Goal: Task Accomplishment & Management: Manage account settings

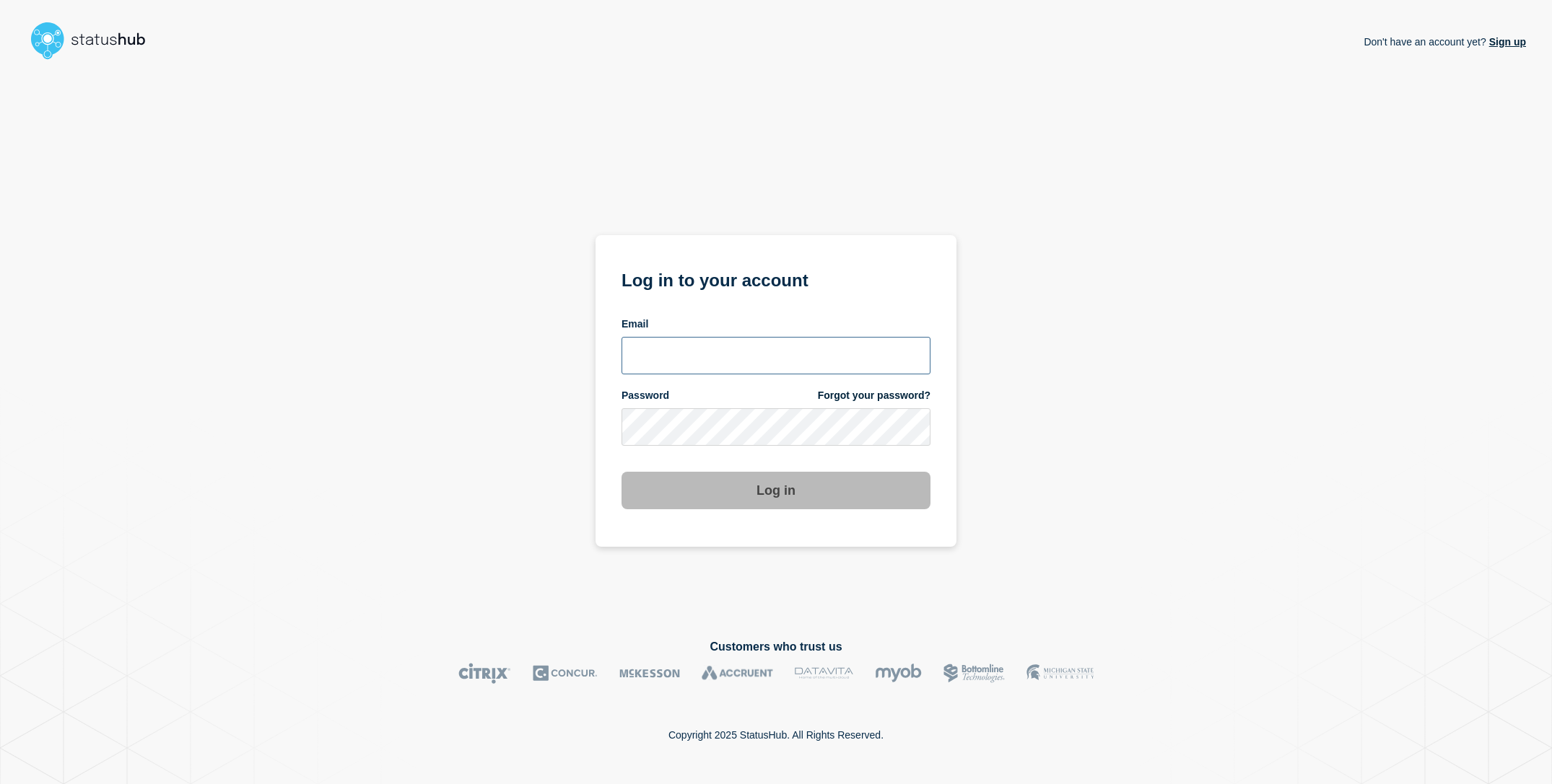
type input "[EMAIL_ADDRESS][DOMAIN_NAME]"
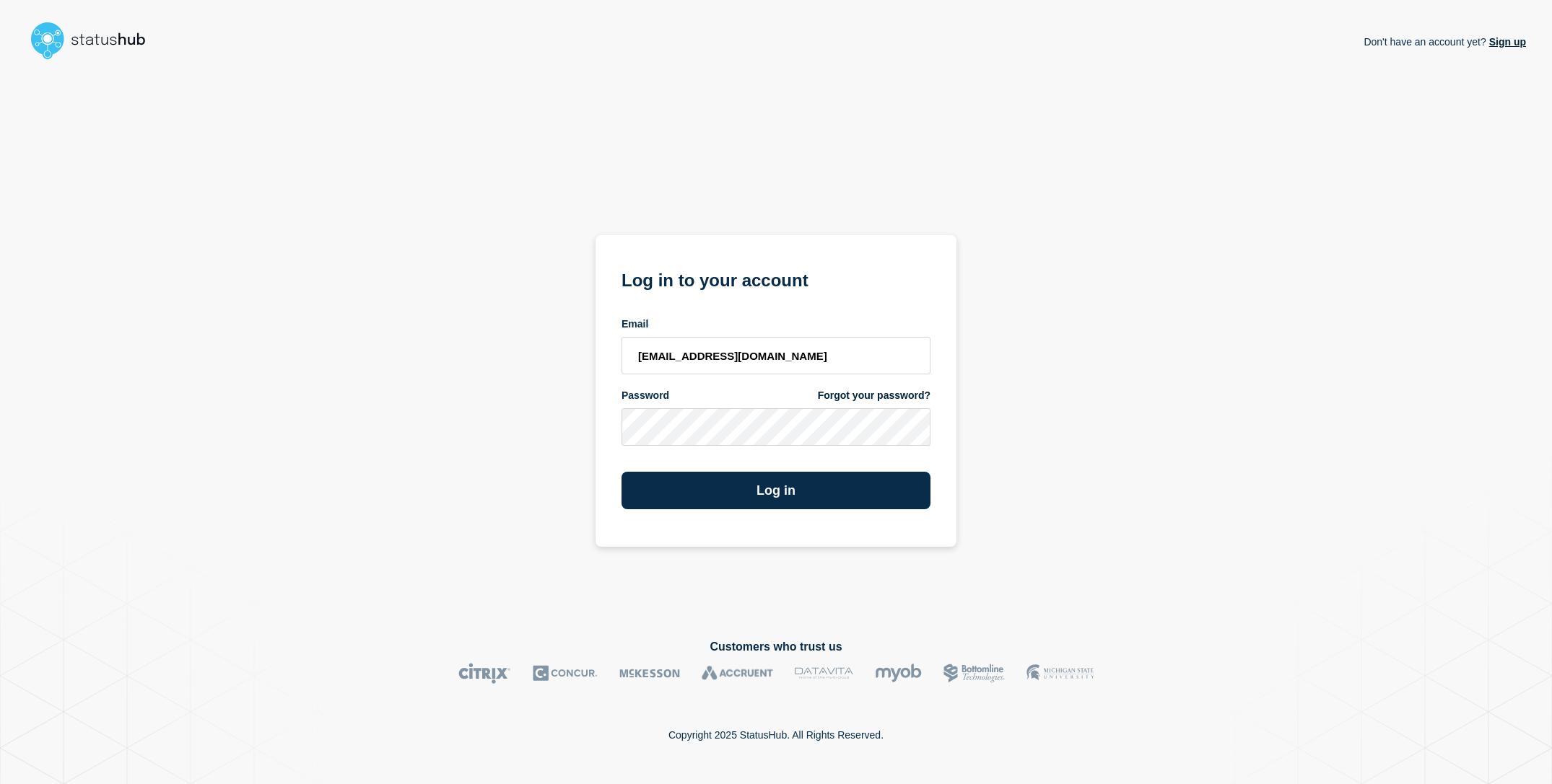
drag, startPoint x: 448, startPoint y: 482, endPoint x: 627, endPoint y: 517, distance: 182.4
click at [449, 482] on div "Don't have an account yet? Sign up Log in to your account Email [EMAIL_ADDRESS]…" at bounding box center [776, 340] width 1500 height 550
click at [774, 495] on button "Log in" at bounding box center [776, 491] width 309 height 37
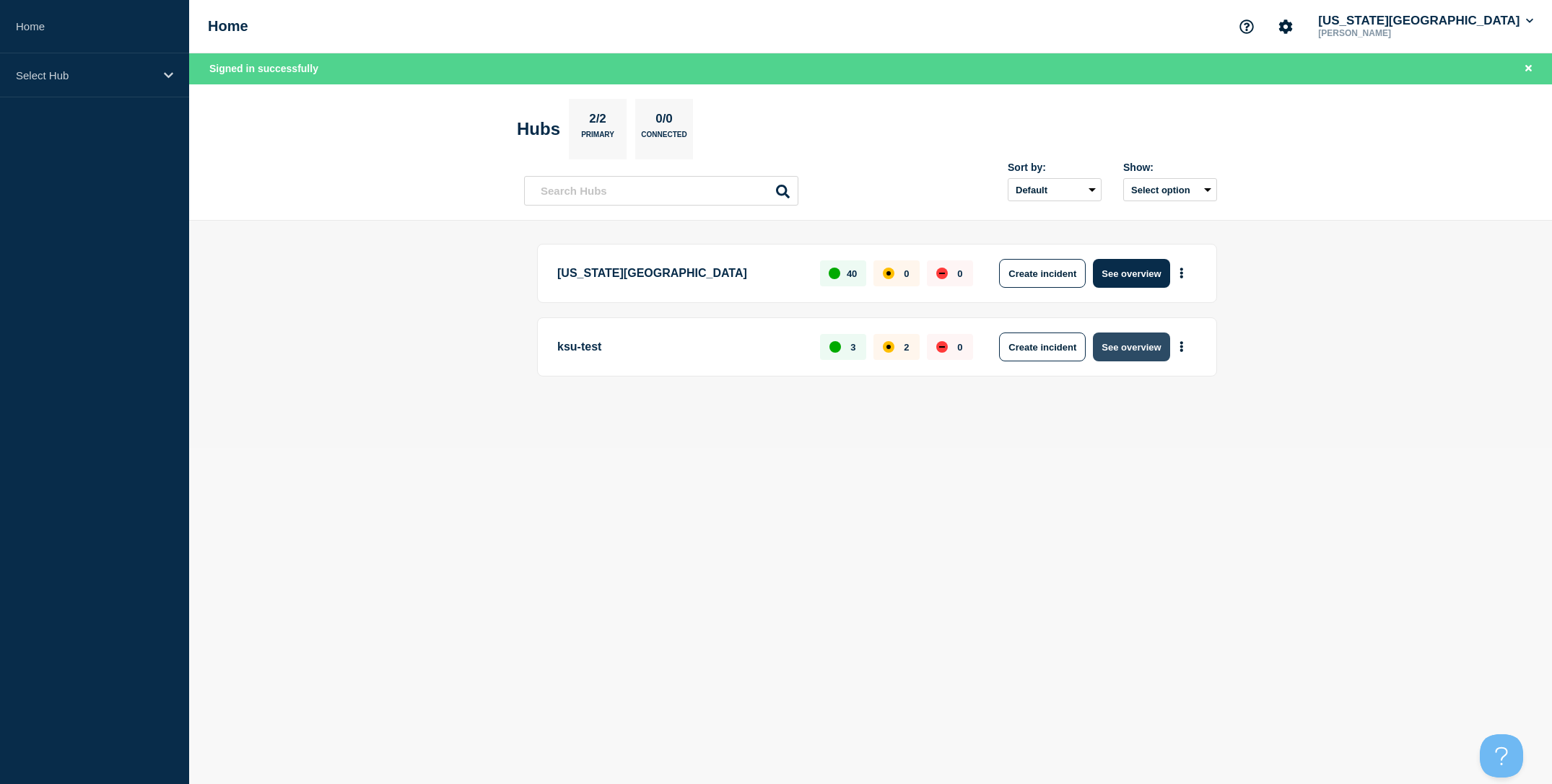
click at [1131, 349] on button "See overview" at bounding box center [1131, 347] width 76 height 29
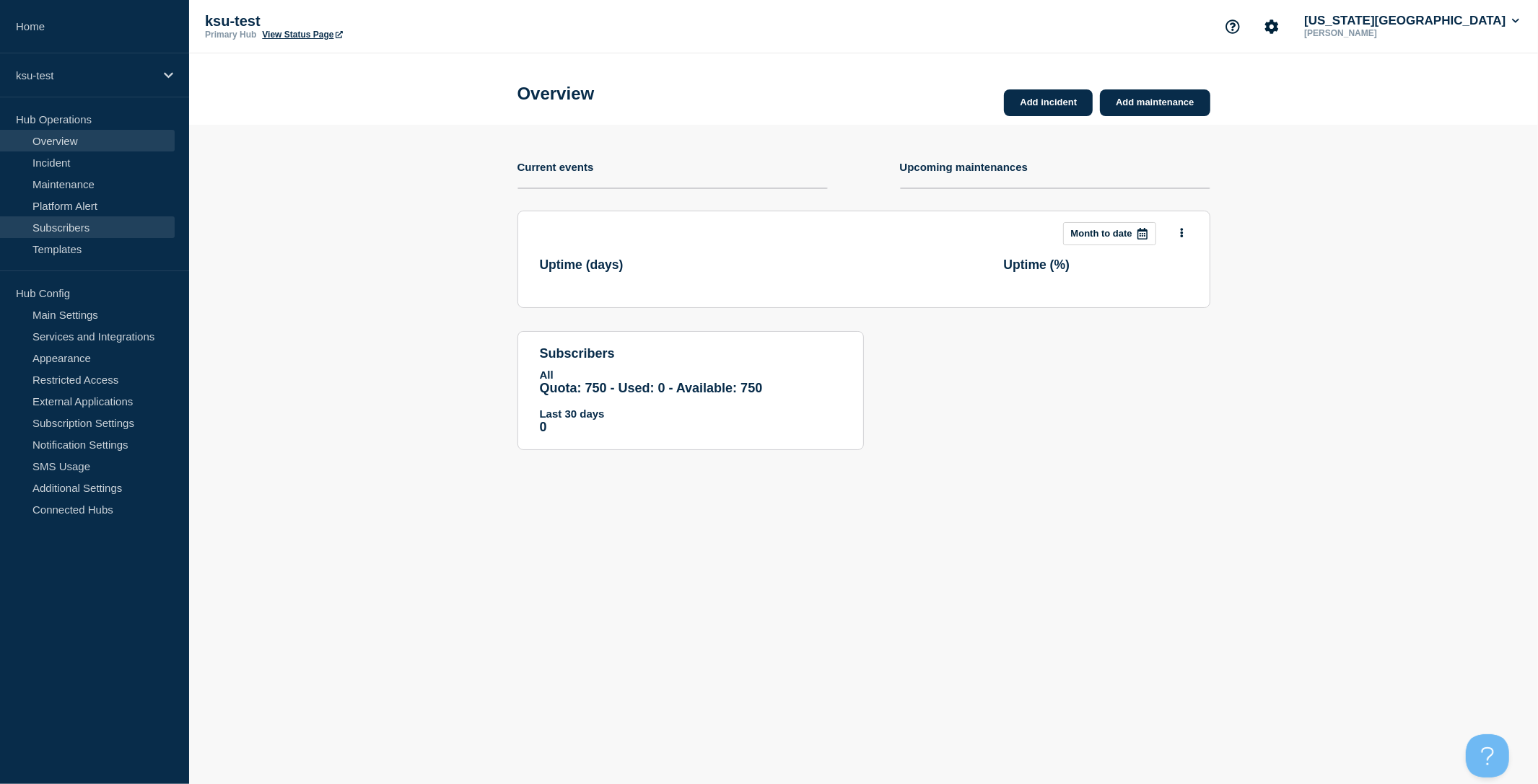
click at [128, 225] on link "Subscribers" at bounding box center [87, 227] width 175 height 22
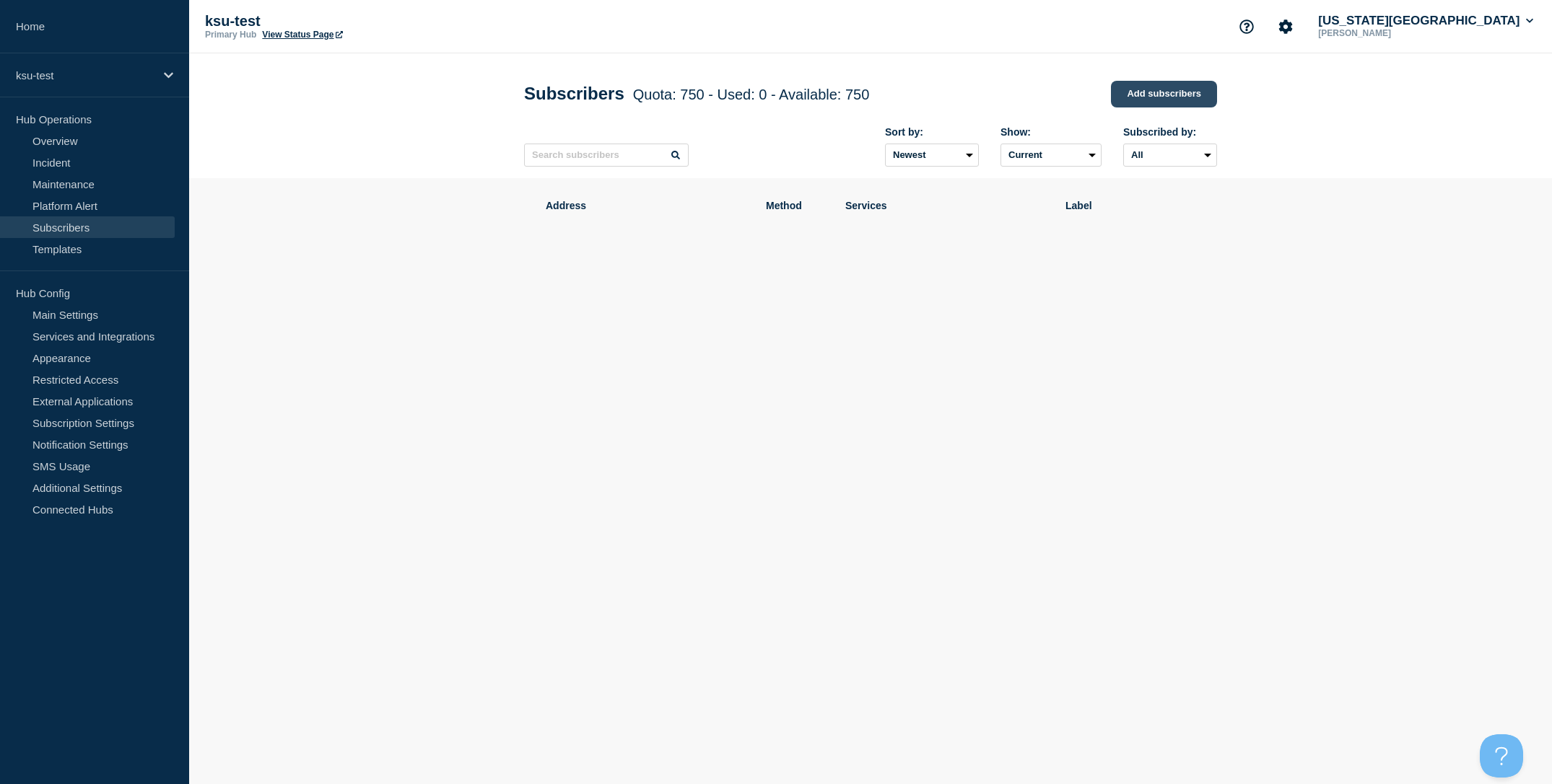
click at [1166, 92] on link "Add subscribers" at bounding box center [1164, 94] width 107 height 26
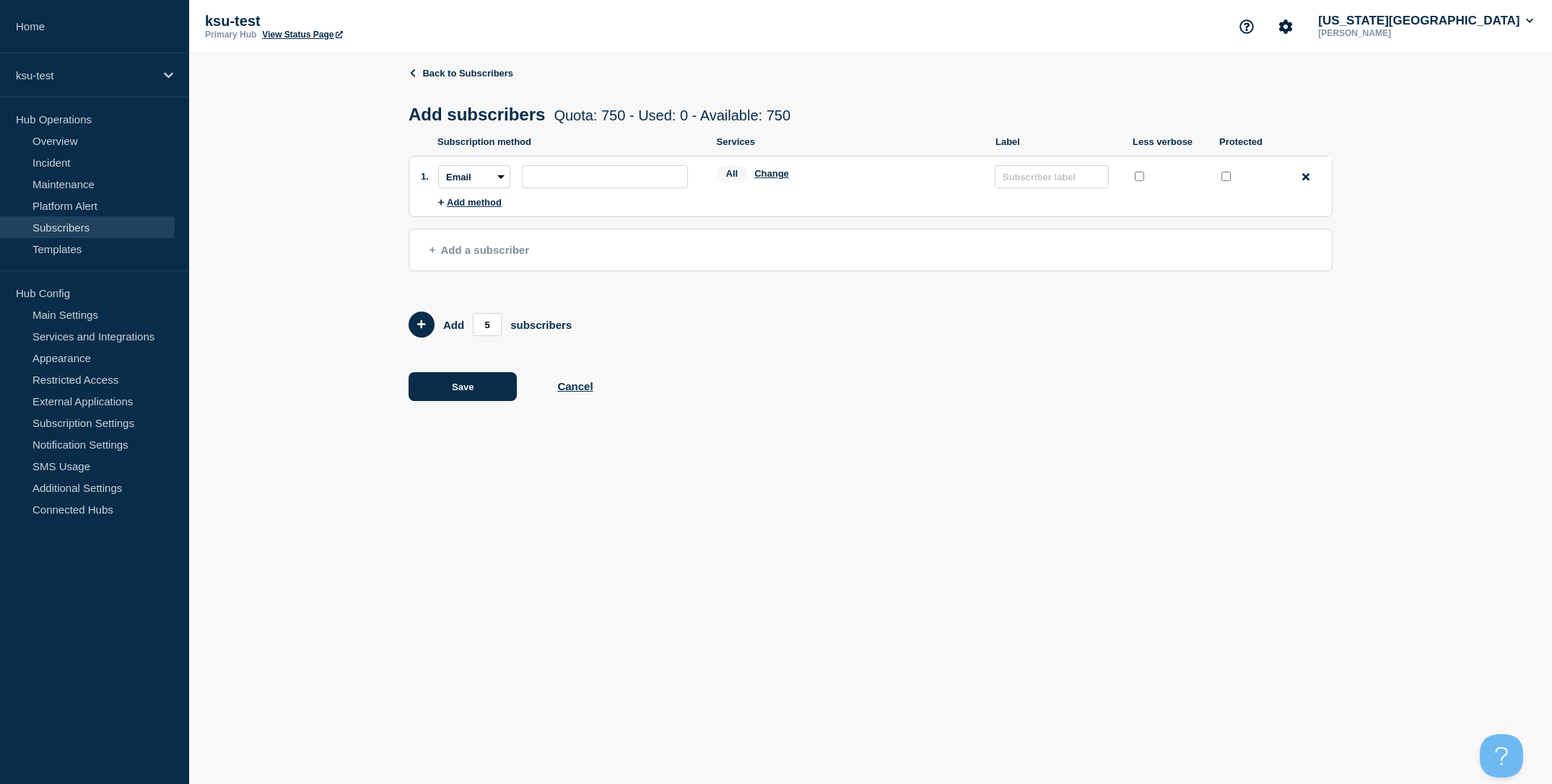
click at [313, 165] on div "Back to Subscribers Add subscribers Quota: 750 - Used: 0 - Available: 750 Quota…" at bounding box center [870, 244] width 1363 height 382
click at [85, 230] on link "Subscribers" at bounding box center [87, 227] width 175 height 22
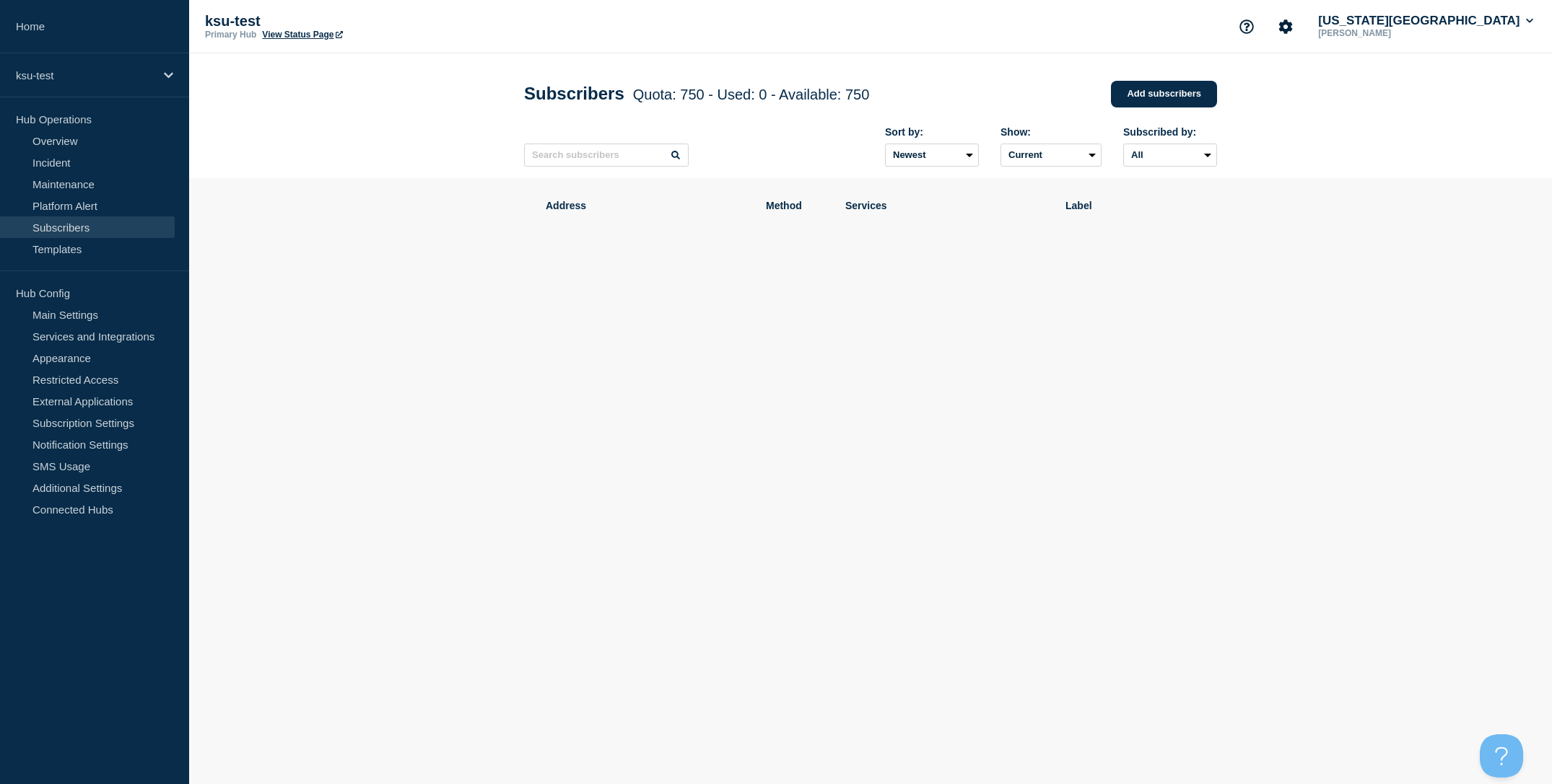
click at [1032, 541] on body "Home ksu-test Hub Operations Overview Incident Maintenance Platform Alert Subsc…" at bounding box center [776, 392] width 1552 height 784
click at [1156, 107] on link "Add subscribers" at bounding box center [1164, 94] width 107 height 26
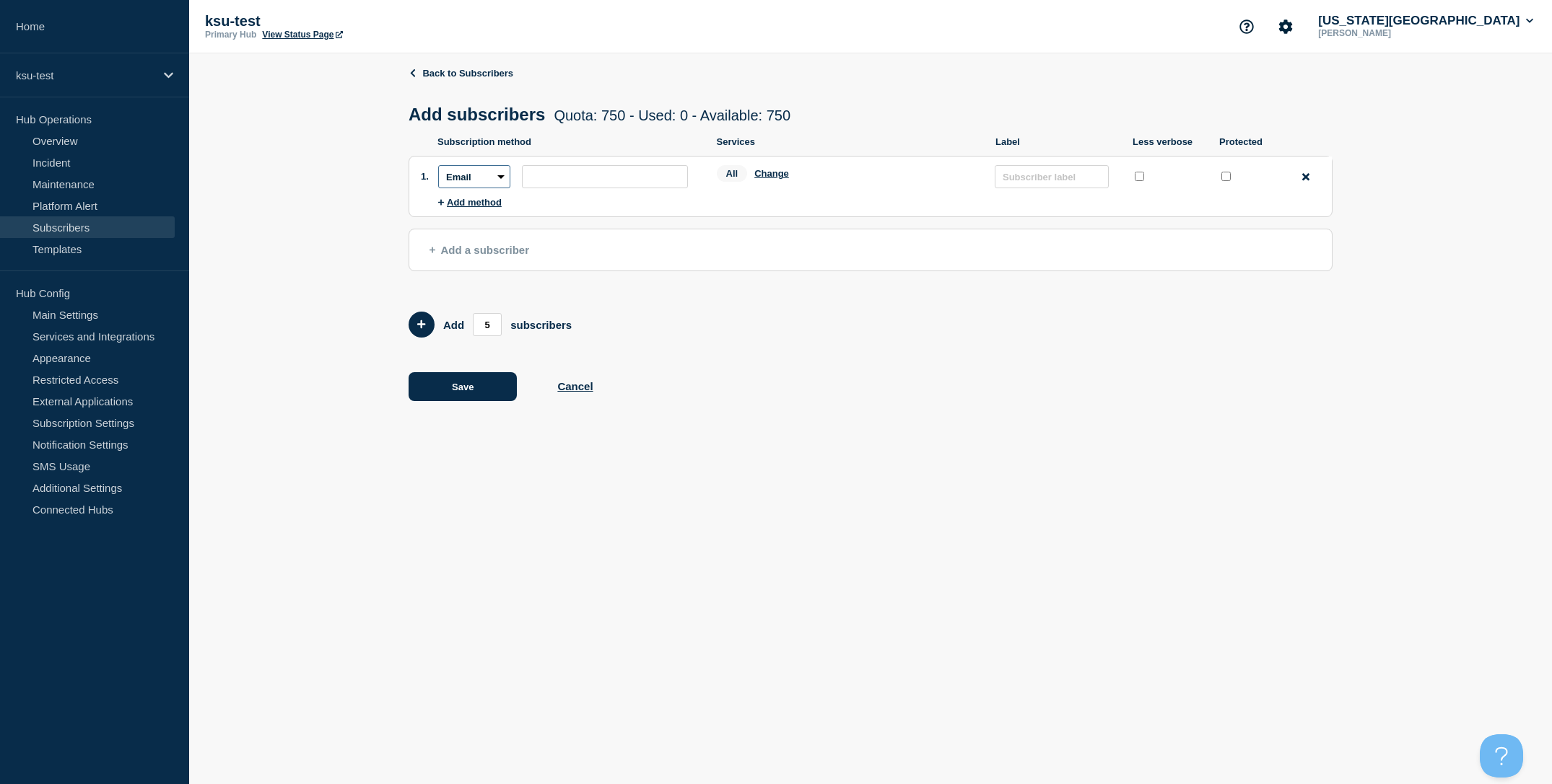
click at [481, 189] on select "Email SMS Webhook Slack Teams" at bounding box center [474, 177] width 72 height 23
click at [438, 172] on select "Email SMS Webhook Slack Teams" at bounding box center [474, 177] width 72 height 23
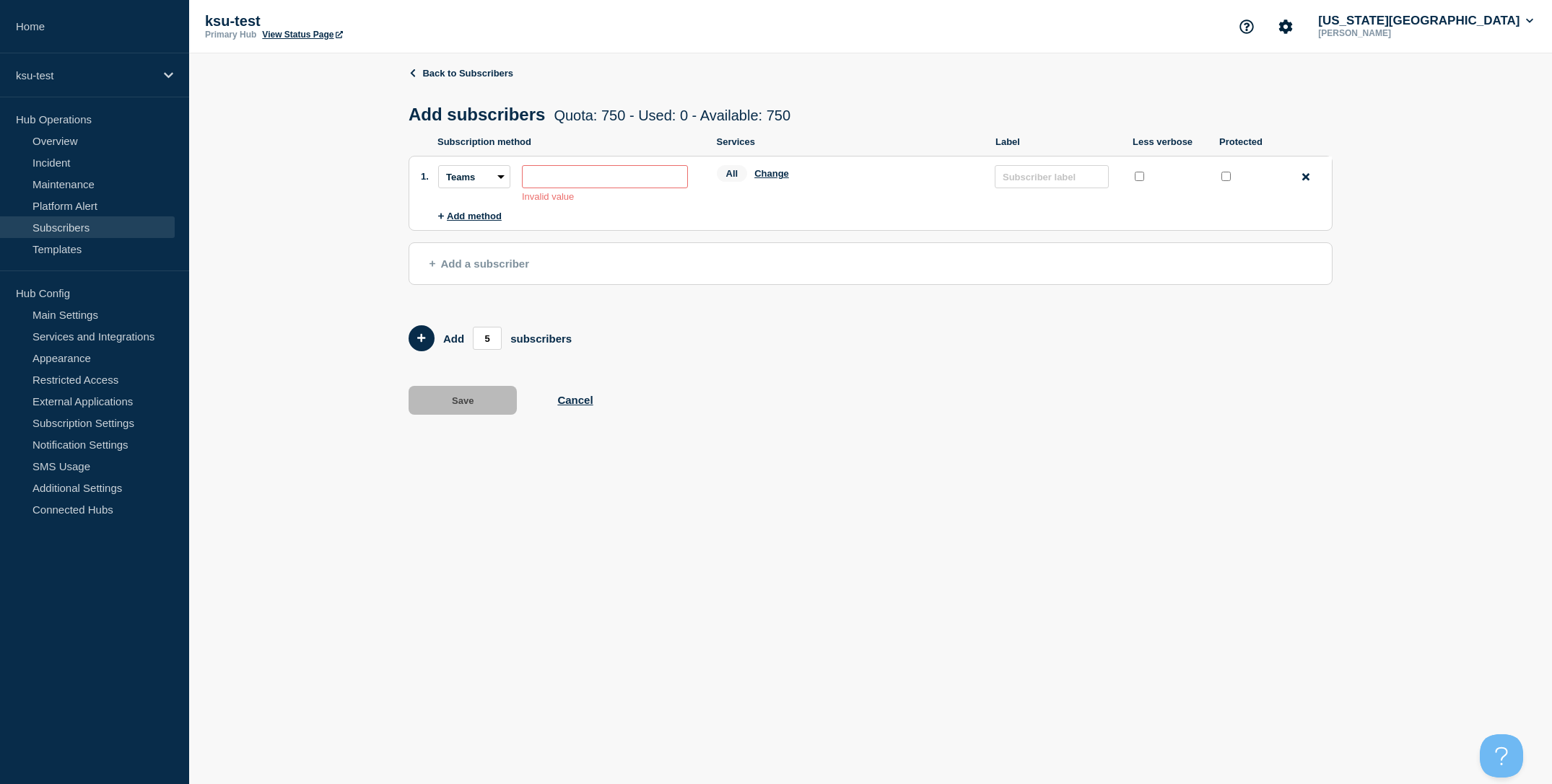
click at [570, 184] on input "subscription-address" at bounding box center [605, 177] width 166 height 23
click at [492, 188] on select "Email SMS Webhook Slack Teams" at bounding box center [474, 177] width 72 height 23
select select "email"
click at [438, 172] on select "Email SMS Webhook Slack Teams" at bounding box center [474, 177] width 72 height 23
click at [576, 189] on input "subscription-address" at bounding box center [605, 177] width 166 height 23
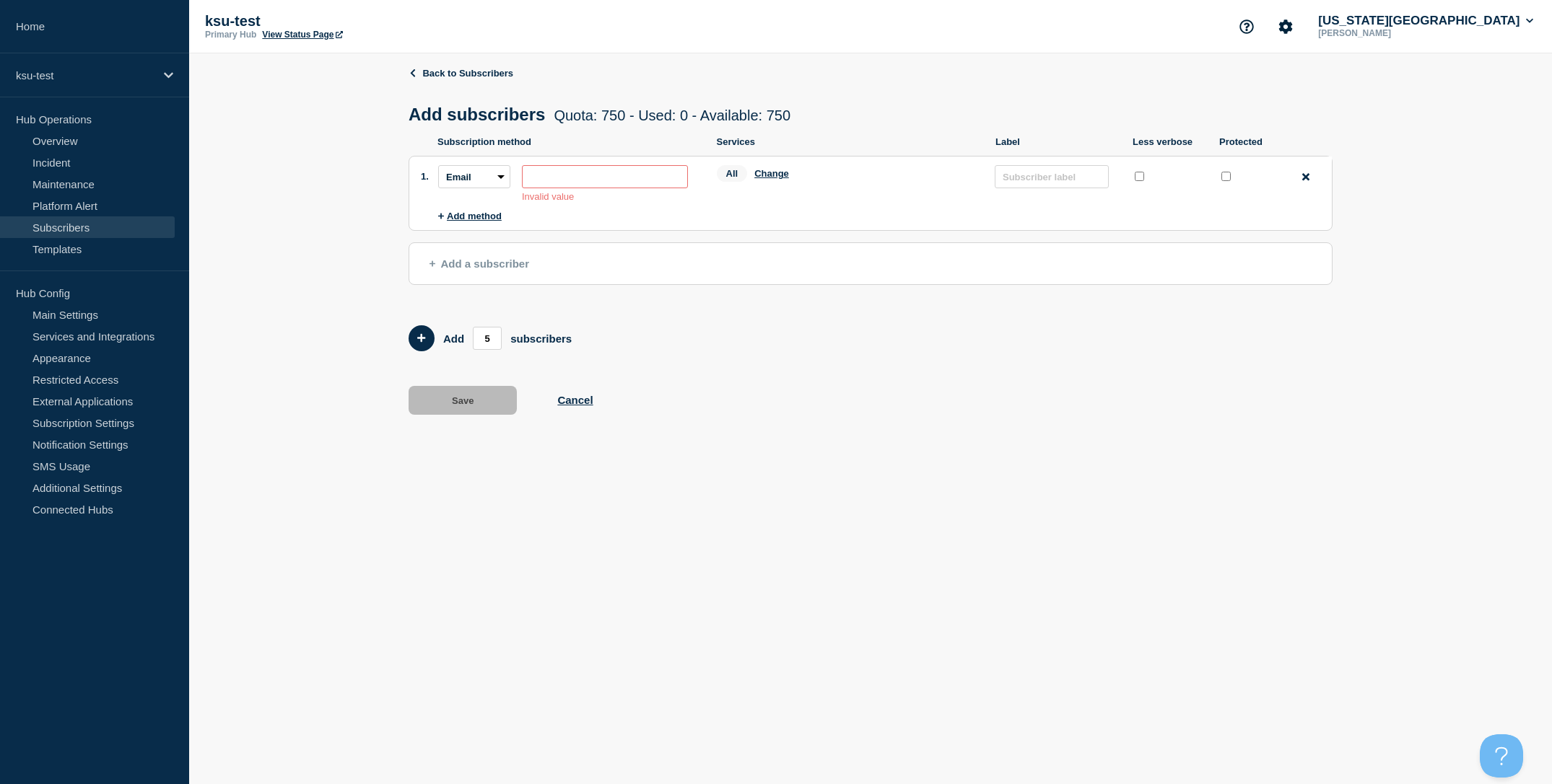
paste input "[DOMAIN_NAME][EMAIL_ADDRESS][DOMAIN_NAME]"
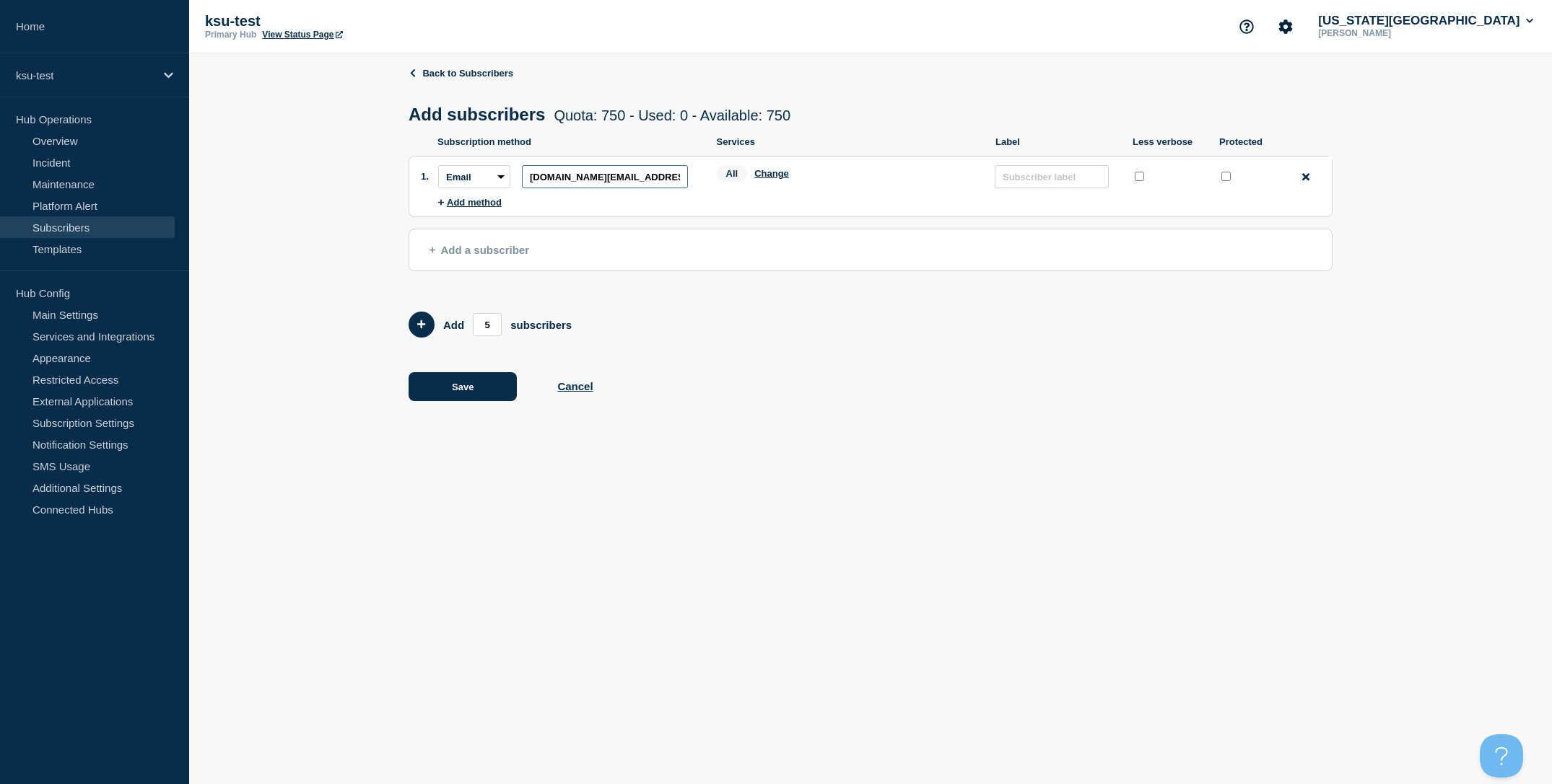
scroll to position [0, 109]
type input "[DOMAIN_NAME][EMAIL_ADDRESS][DOMAIN_NAME]"
click at [1041, 188] on input "text" at bounding box center [1051, 177] width 114 height 23
type input "ksu-test Status IO"
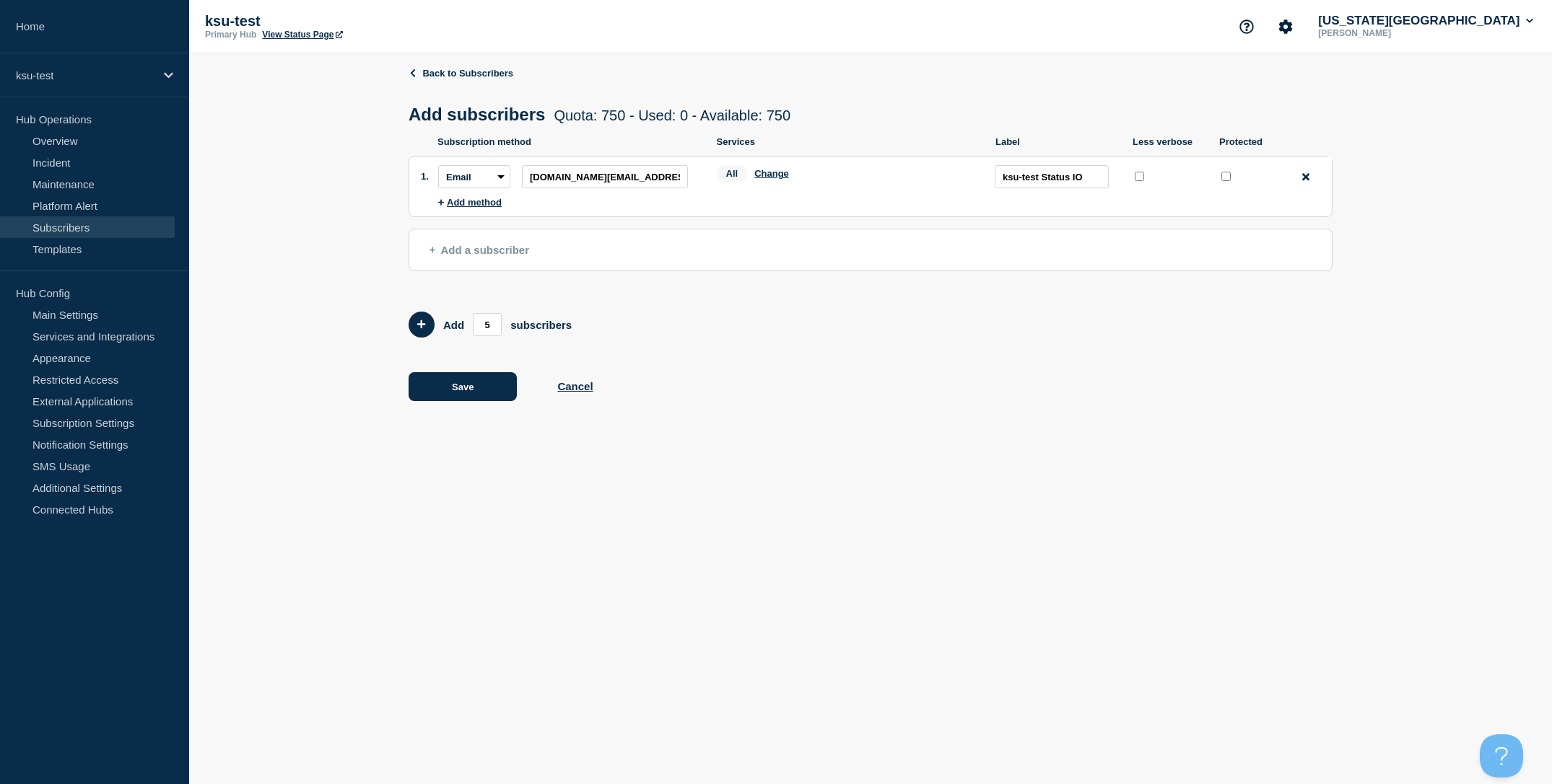
click at [1440, 217] on div "Back to Subscribers Add subscribers Quota: 750 - Used: 0 - Available: 750 Quota…" at bounding box center [870, 244] width 1363 height 382
click at [484, 401] on button "Save" at bounding box center [463, 387] width 109 height 29
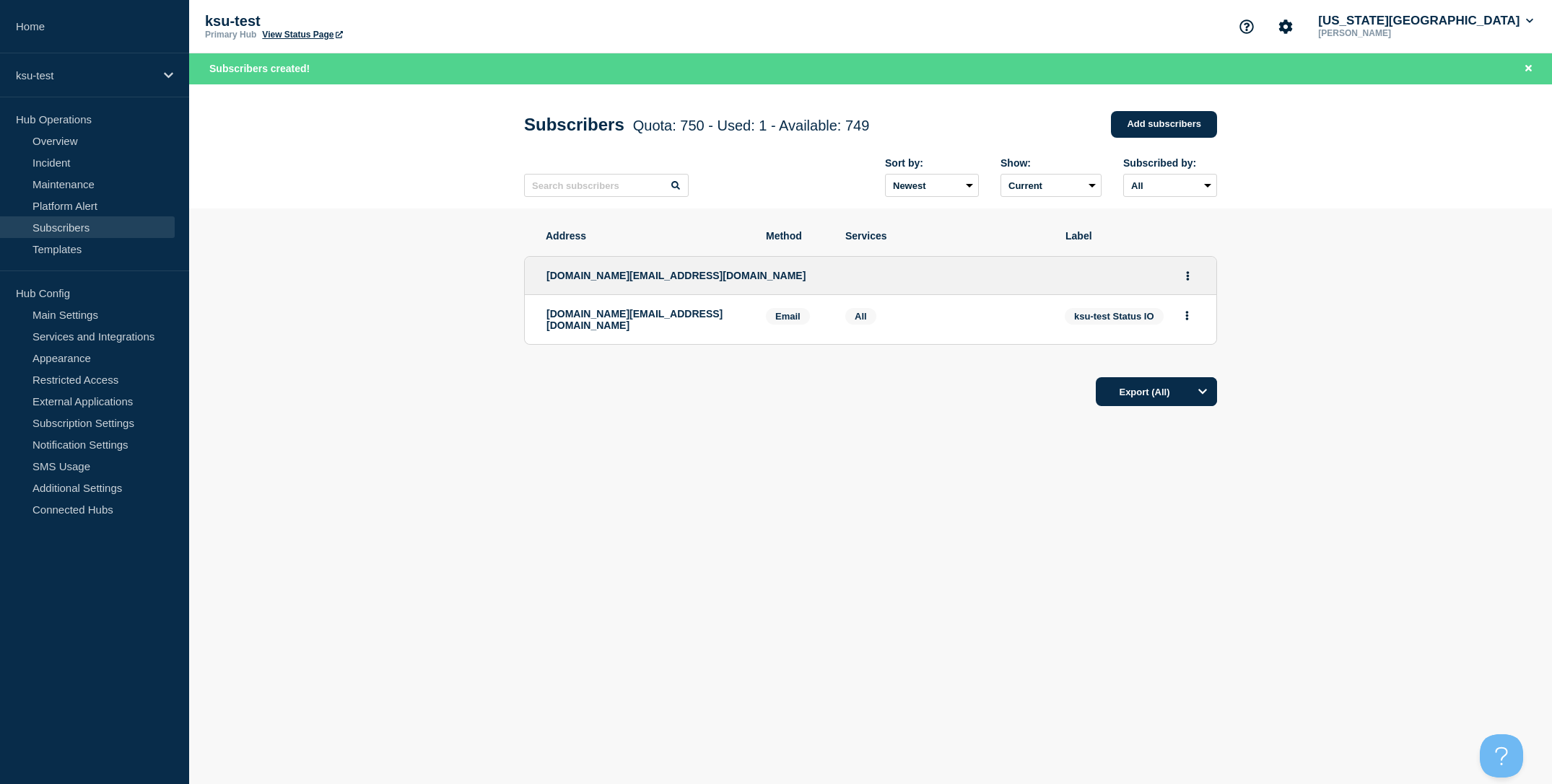
click at [318, 222] on section "Address Method Services Label [DOMAIN_NAME][EMAIL_ADDRESS][DOMAIN_NAME] [DOMAIN…" at bounding box center [870, 362] width 1363 height 307
click at [76, 141] on link "Overview" at bounding box center [87, 141] width 175 height 22
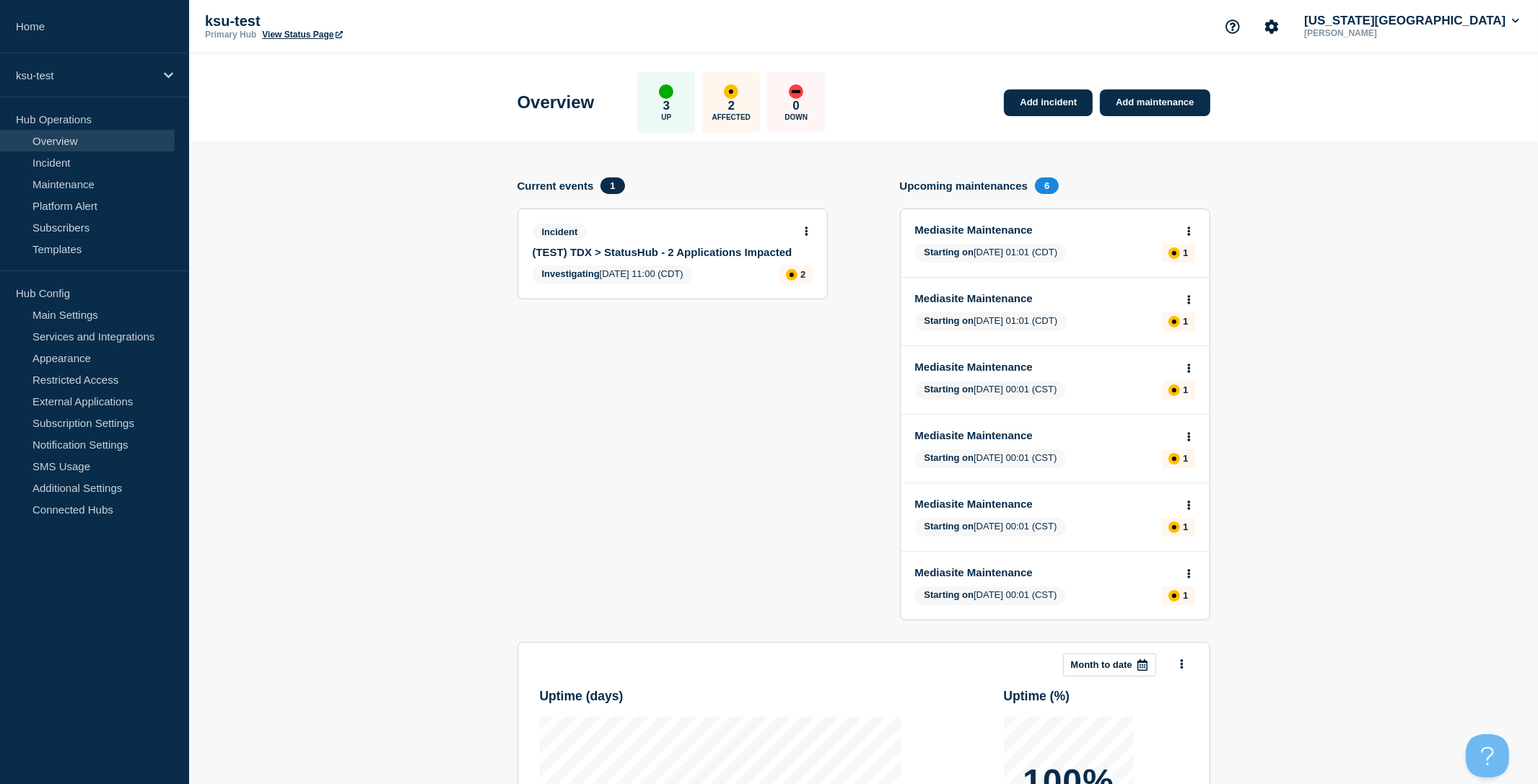
click at [651, 256] on link "(TEST) TDX > StatusHub - 2 Applications Impacted" at bounding box center [663, 252] width 260 height 13
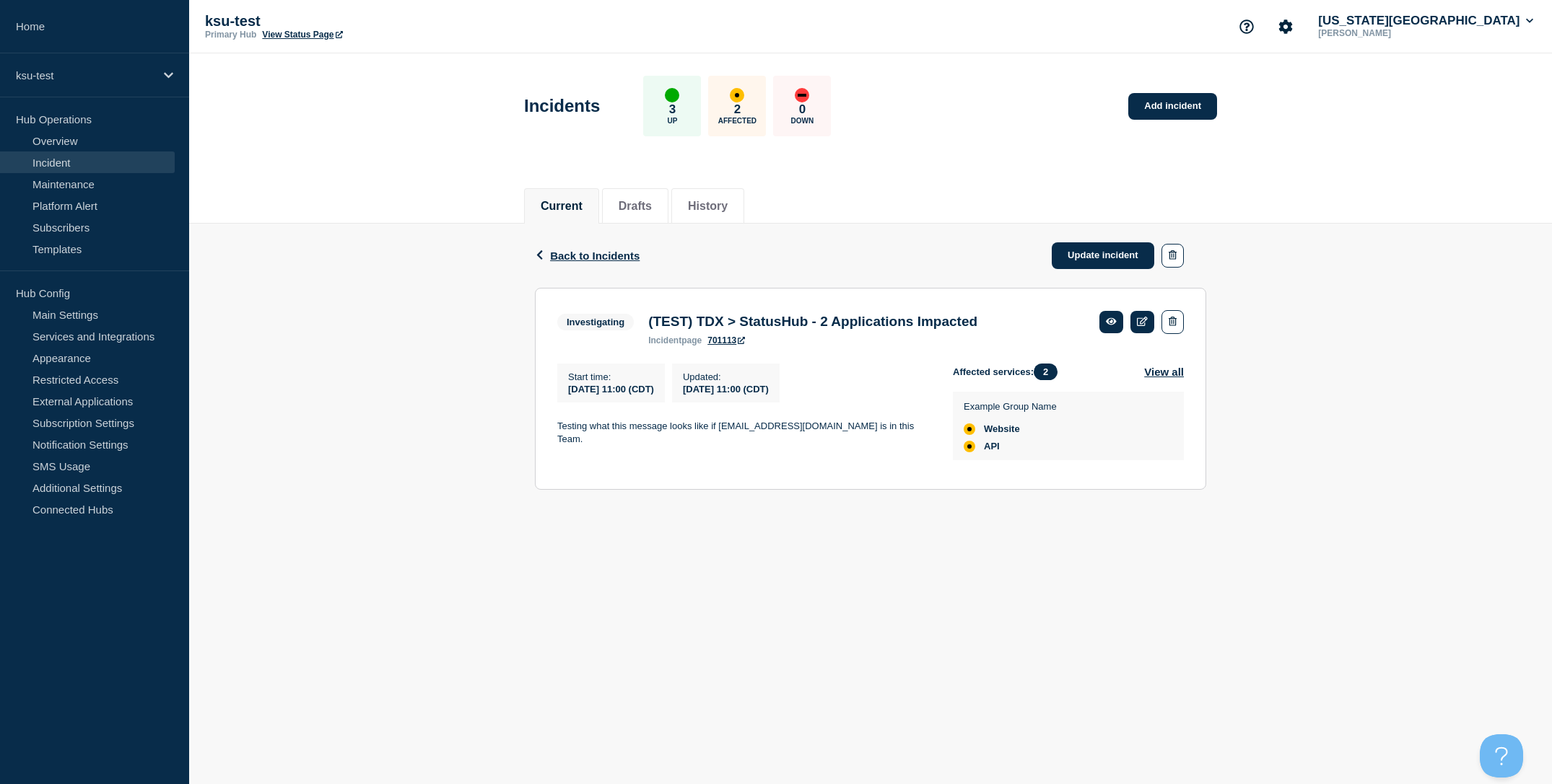
click at [89, 162] on link "Incident" at bounding box center [87, 162] width 175 height 22
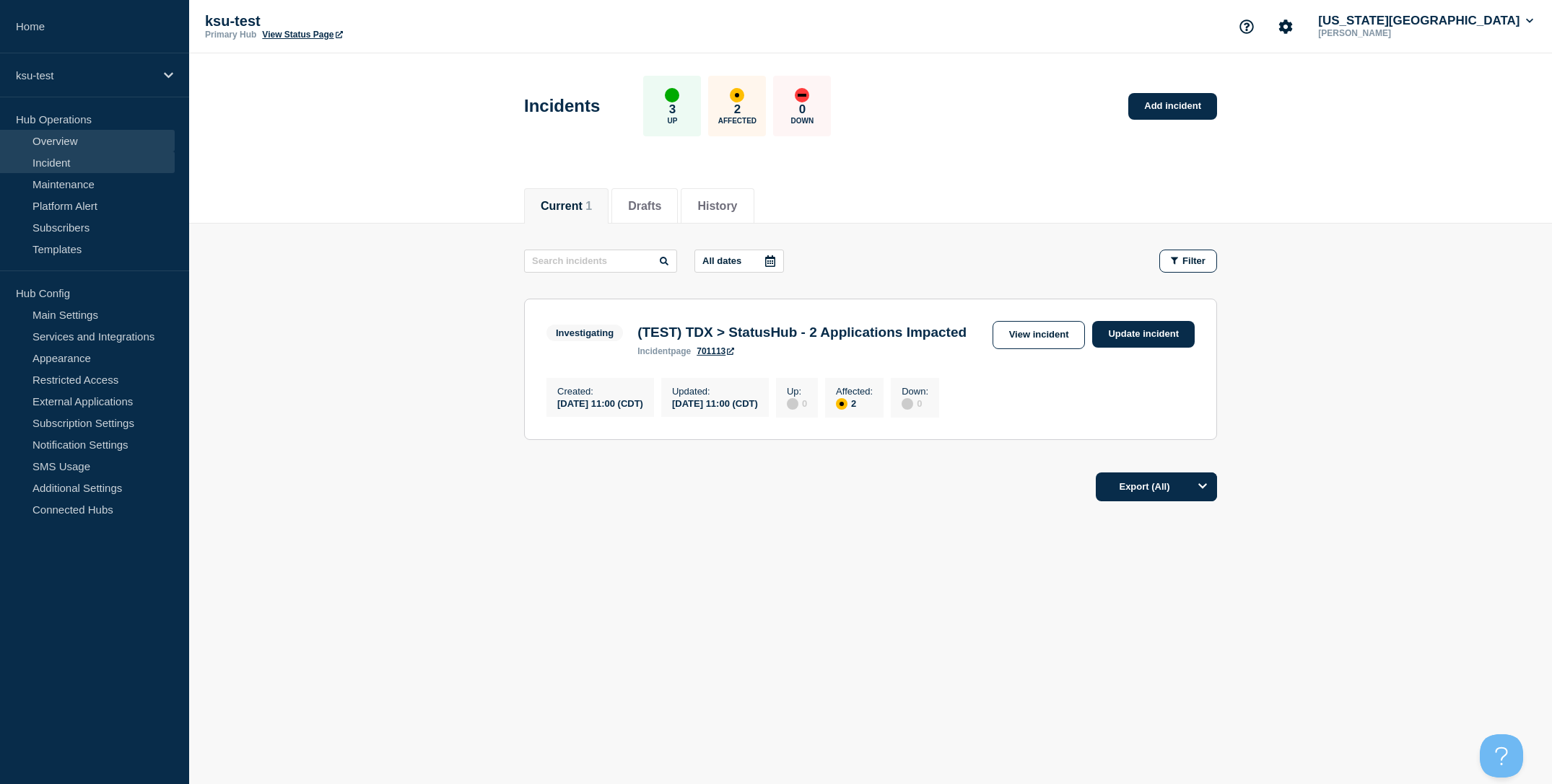
click at [89, 142] on link "Overview" at bounding box center [87, 141] width 175 height 22
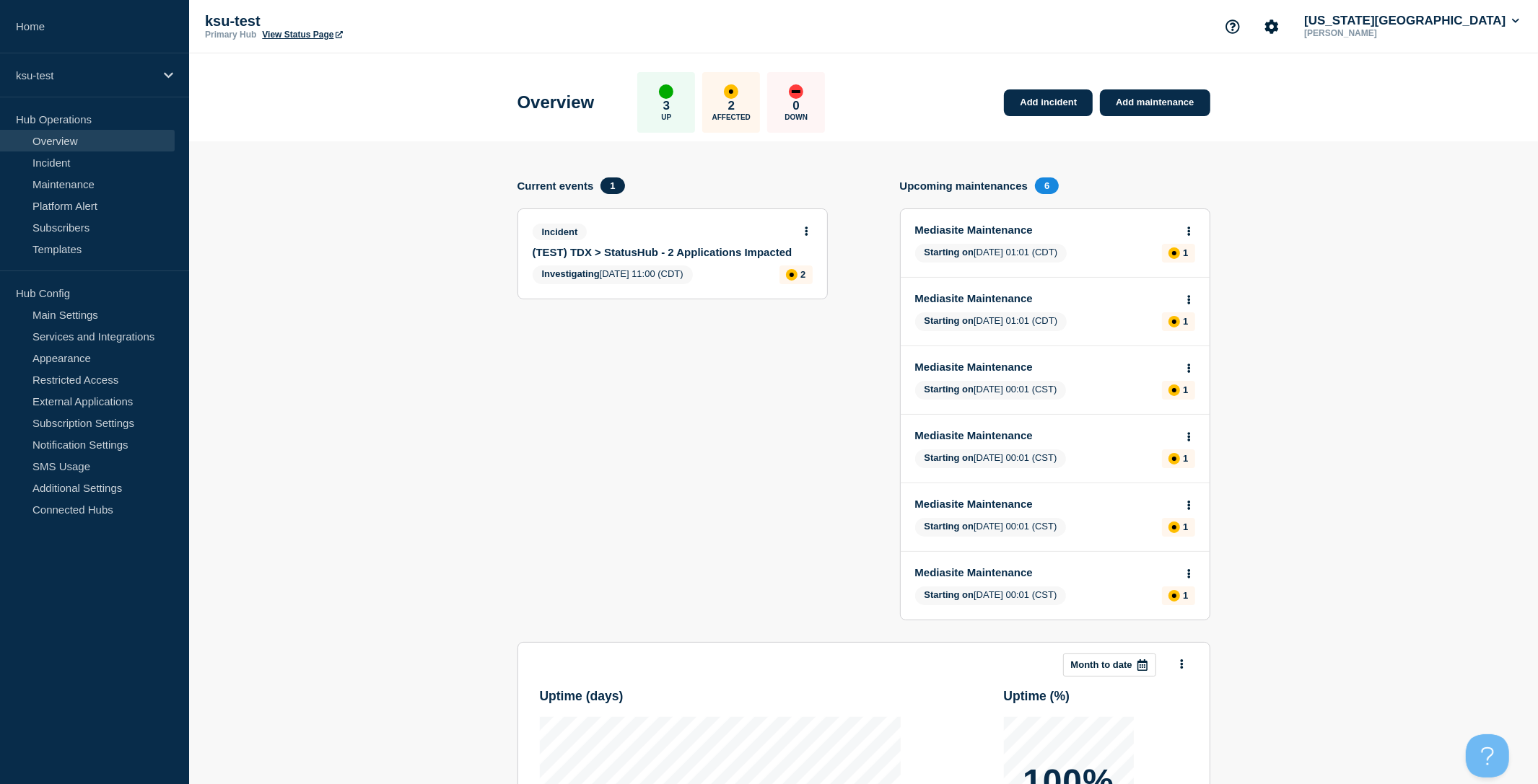
click at [415, 254] on section "Add incident Add maintenance Current events 1 Incident (TEST) TDX > StatusHub -…" at bounding box center [863, 613] width 1349 height 942
click at [1284, 237] on section "Add incident Add maintenance Current events 1 Incident (TEST) TDX > StatusHub -…" at bounding box center [863, 613] width 1349 height 942
click at [1329, 210] on section "Add incident Add maintenance Current events 1 Incident (TEST) TDX > StatusHub -…" at bounding box center [863, 613] width 1349 height 942
